Goal: Information Seeking & Learning: Learn about a topic

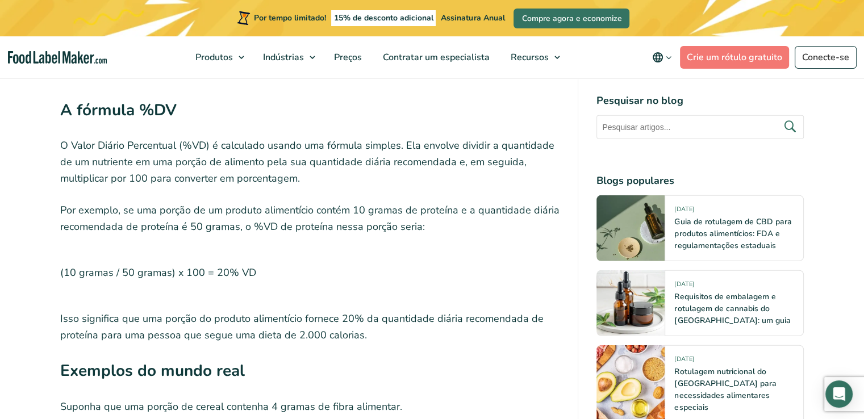
scroll to position [3352, 0]
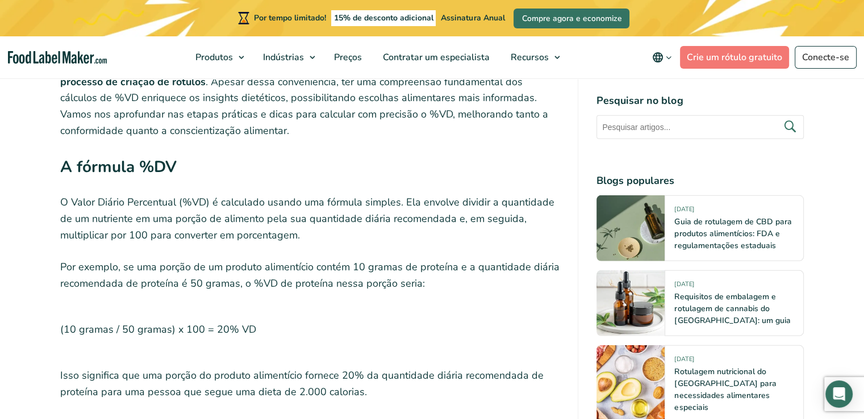
click at [136, 57] on nav "Produtos Rotulagem Nutricional de Alimentos Formulação e Rotulagem de Suplement…" at bounding box center [432, 57] width 864 height 42
click at [136, 55] on nav "Produtos Rotulagem Nutricional de Alimentos Formulação e Rotulagem de Suplement…" at bounding box center [432, 57] width 864 height 42
drag, startPoint x: 177, startPoint y: 54, endPoint x: 0, endPoint y: 290, distance: 295.1
click at [0, 98] on body "Por tempo limitado! 15% de desconto adicional Assinatura Anual Compre agora e e…" at bounding box center [432, 213] width 864 height 6977
click at [318, 139] on p "Calcular os Valores Diários Percentuais (%VD) é um aspecto fundamental para a c…" at bounding box center [310, 58] width 500 height 164
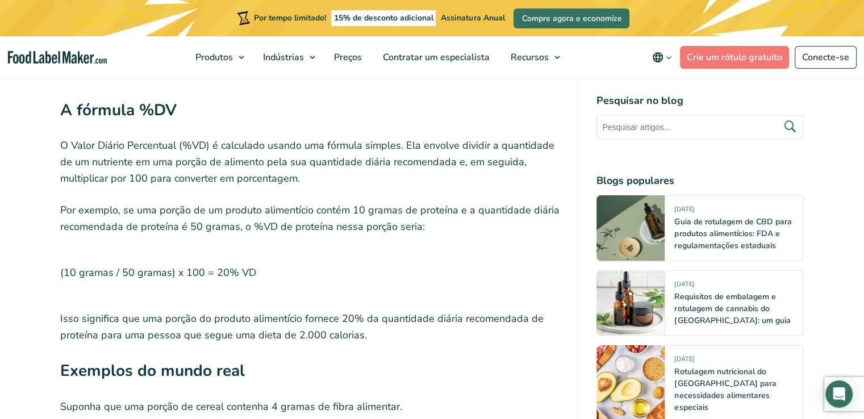
scroll to position [3636, 0]
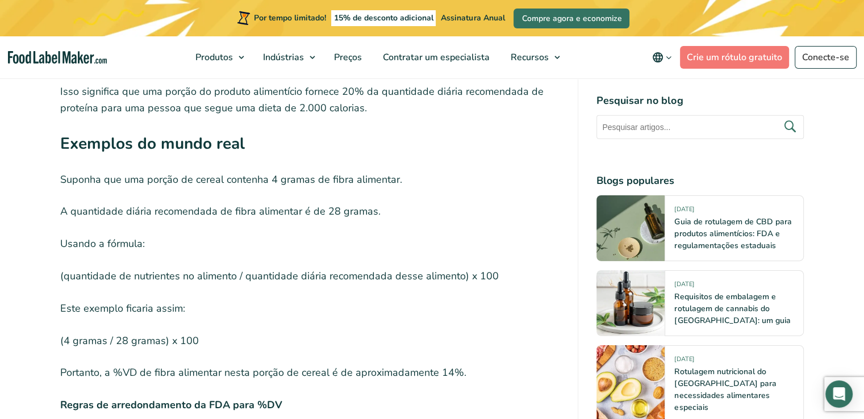
drag, startPoint x: 258, startPoint y: 8, endPoint x: 275, endPoint y: 209, distance: 201.8
click at [275, 209] on font "A quantidade diária recomendada de fibra alimentar é de 28 gramas." at bounding box center [220, 212] width 320 height 14
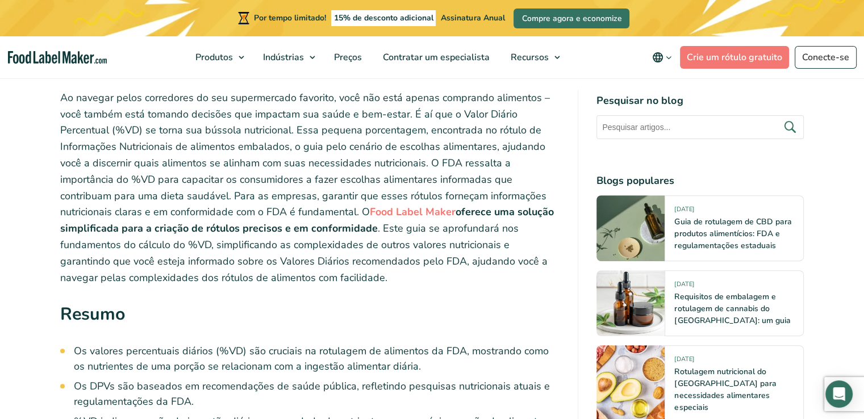
scroll to position [266, 0]
